Goal: Information Seeking & Learning: Learn about a topic

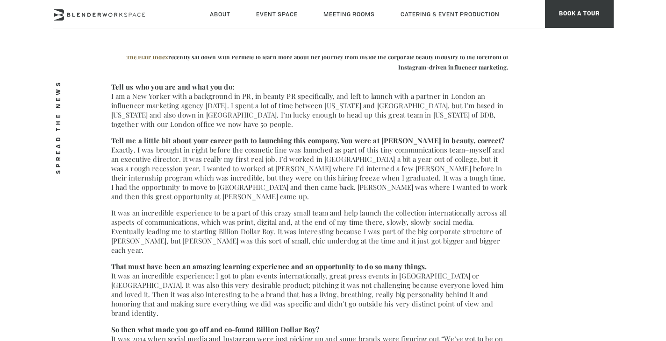
scroll to position [280, 0]
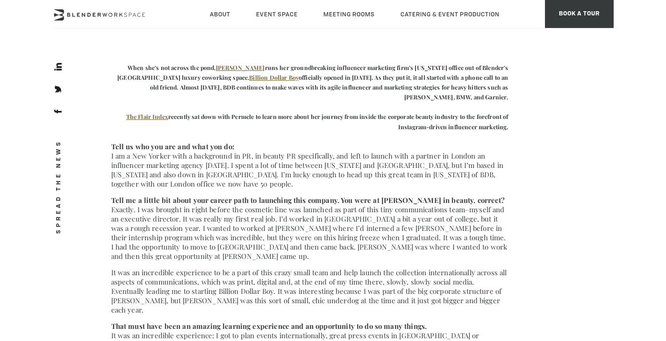
click at [320, 219] on p "Tell me a little bit about your career path to launching this company. You were…" at bounding box center [309, 228] width 397 height 65
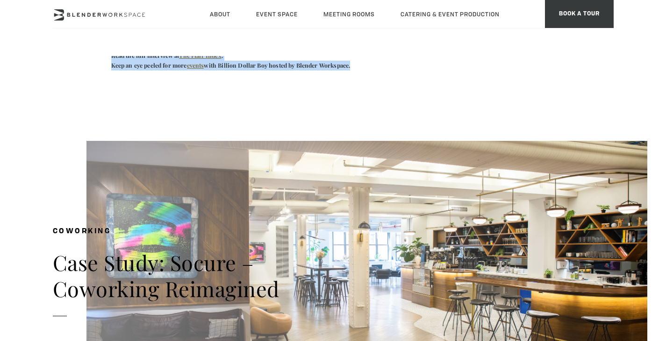
scroll to position [654, 0]
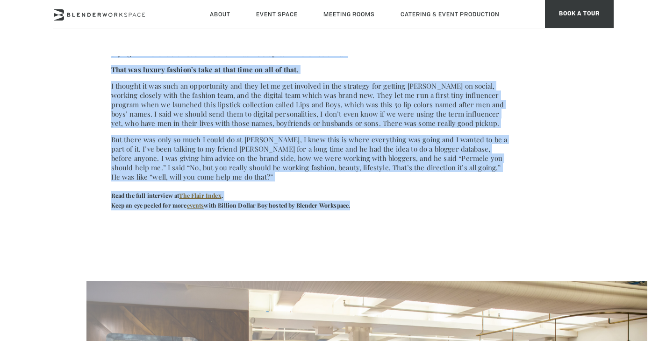
drag, startPoint x: 39, startPoint y: 139, endPoint x: 404, endPoint y: 183, distance: 367.5
